Goal: Information Seeking & Learning: Learn about a topic

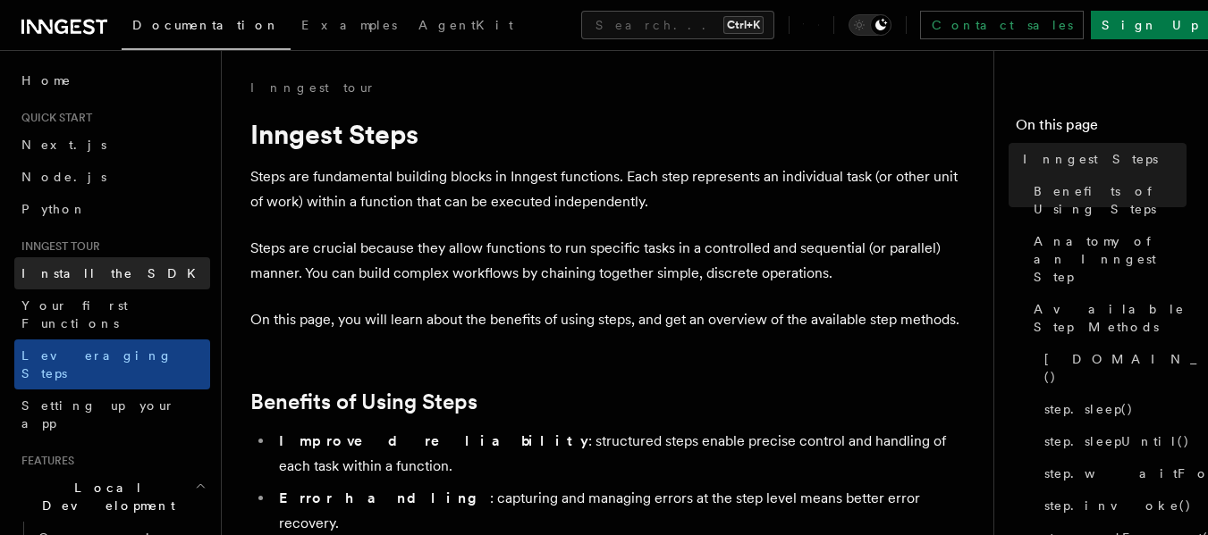
click at [60, 273] on span "Install the SDK" at bounding box center [113, 273] width 185 height 14
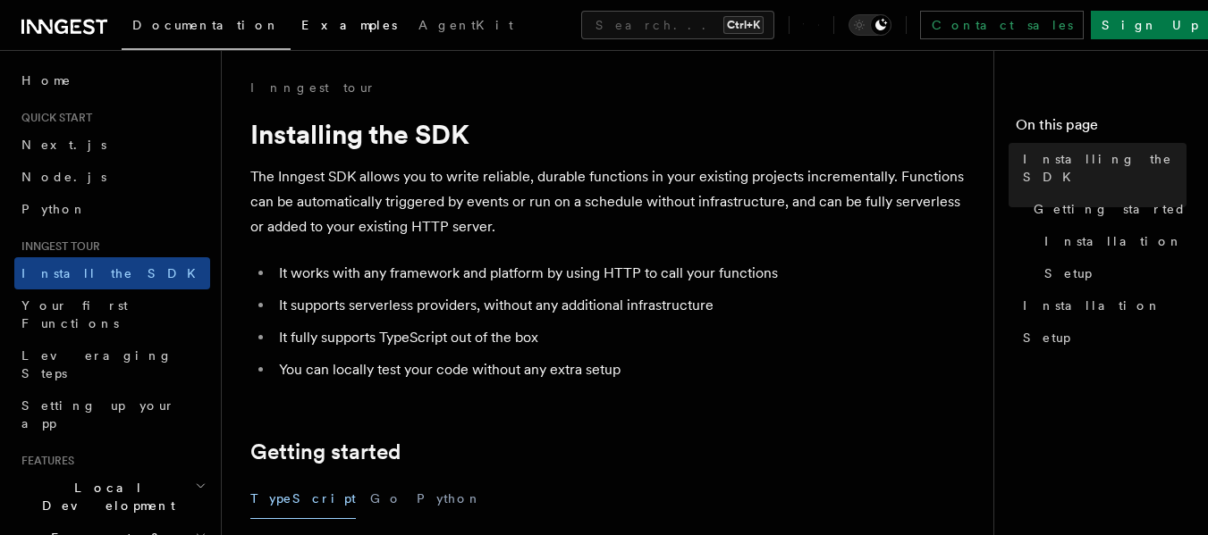
click at [301, 27] on span "Examples" at bounding box center [349, 25] width 96 height 14
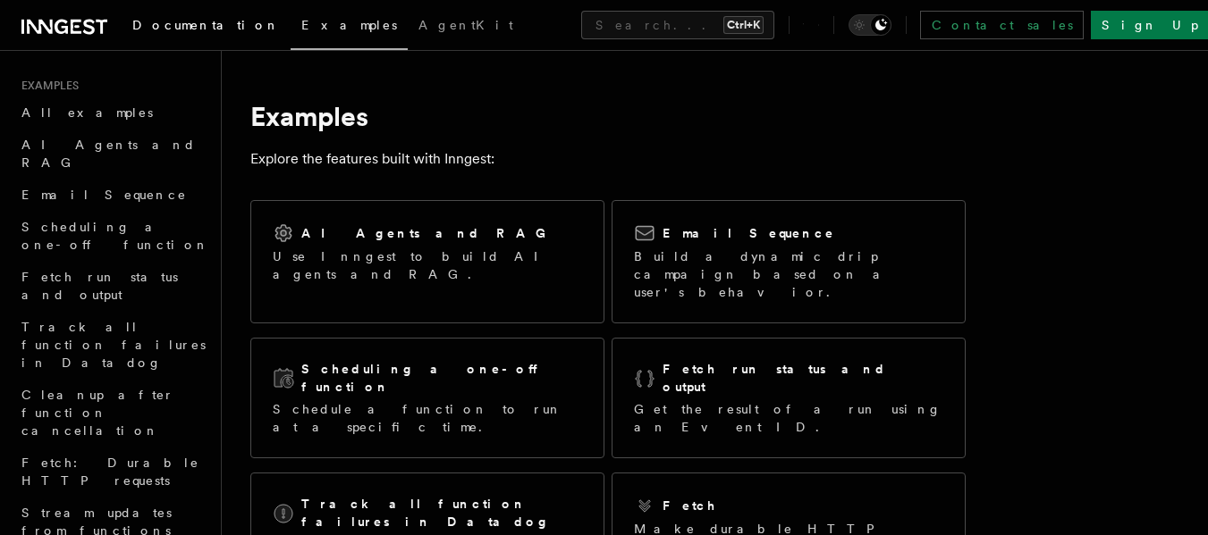
click at [176, 33] on link "Documentation" at bounding box center [206, 26] width 169 height 43
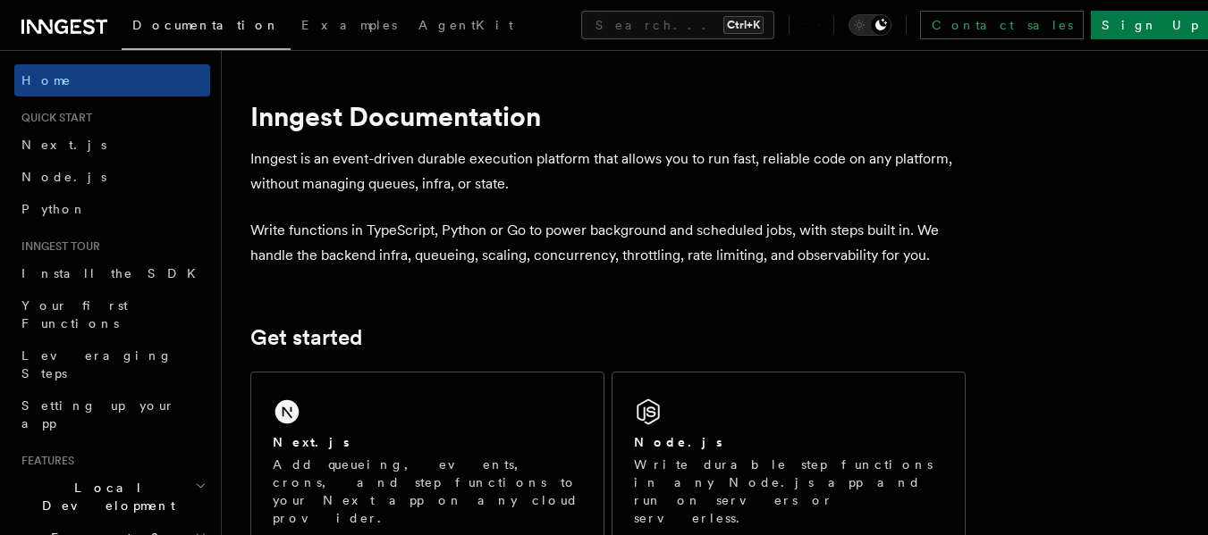
click at [82, 19] on icon at bounding box center [64, 26] width 86 height 21
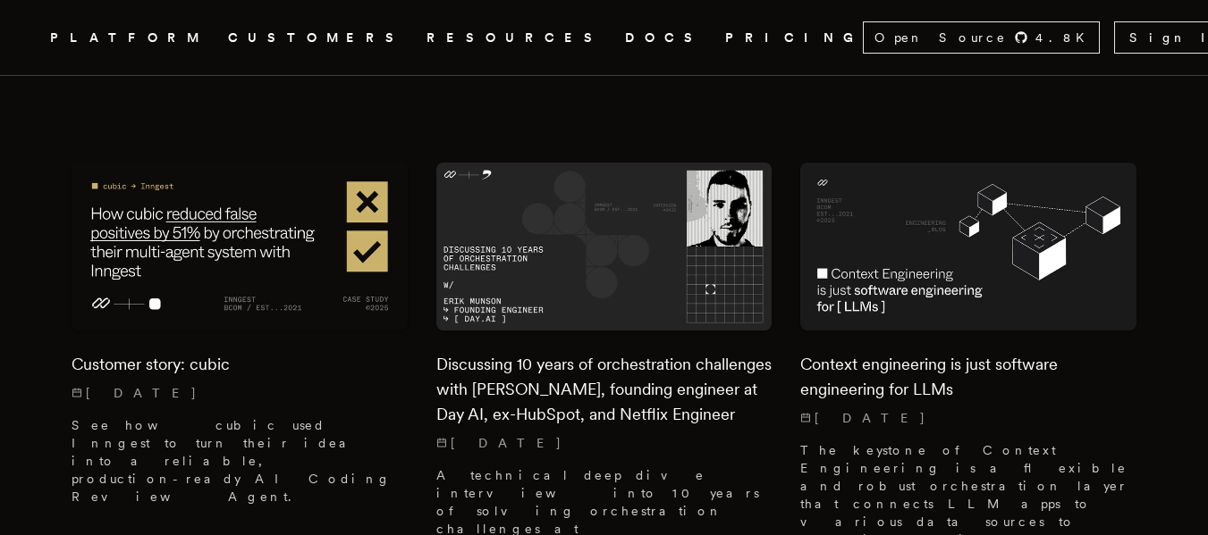
scroll to position [536, 0]
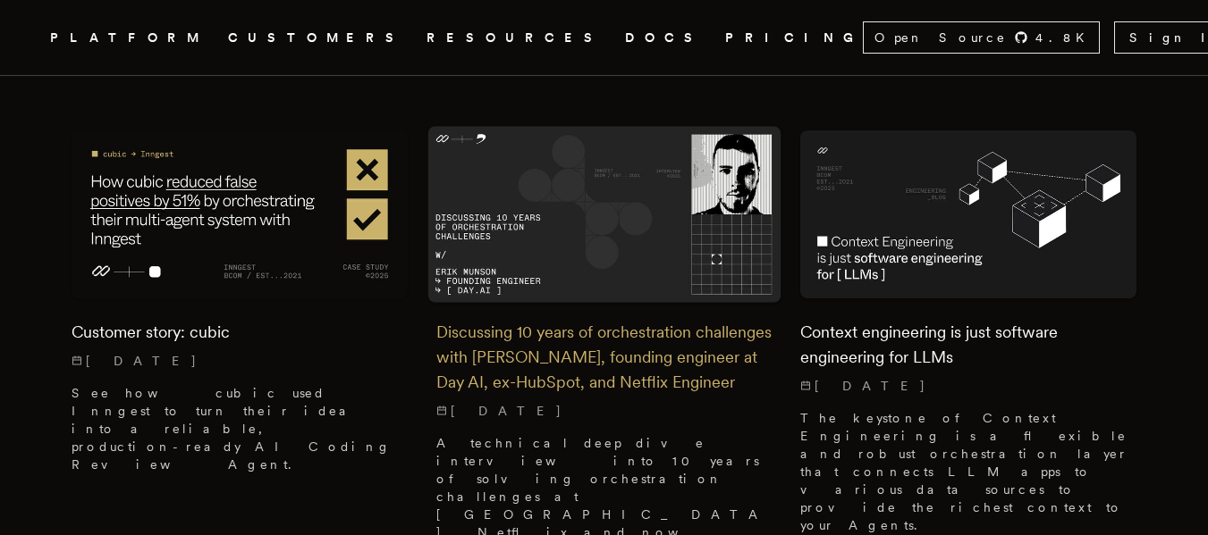
click at [553, 320] on h2 "Discussing 10 years of orchestration challenges with [PERSON_NAME], founding en…" at bounding box center [604, 357] width 336 height 75
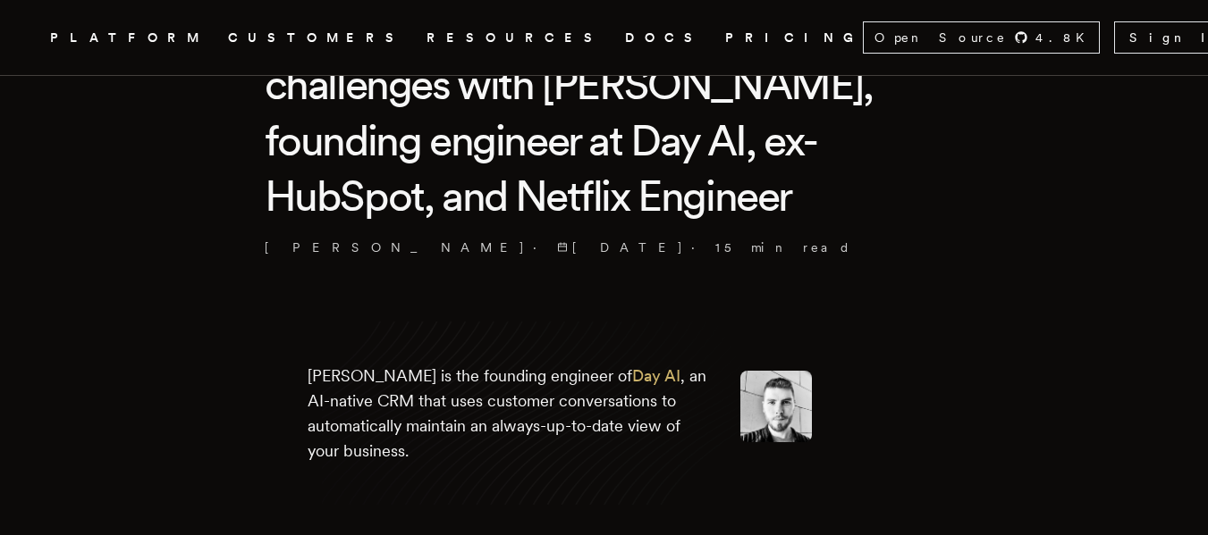
scroll to position [715, 0]
